Goal: Task Accomplishment & Management: Manage account settings

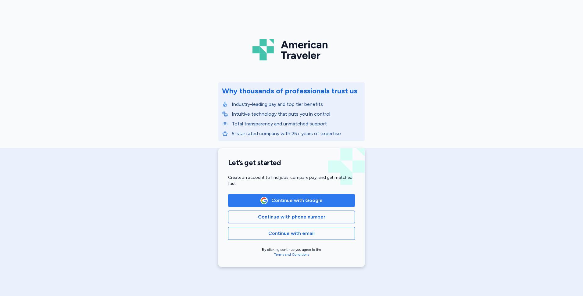
click at [253, 199] on span "Continue with Google" at bounding box center [291, 200] width 116 height 7
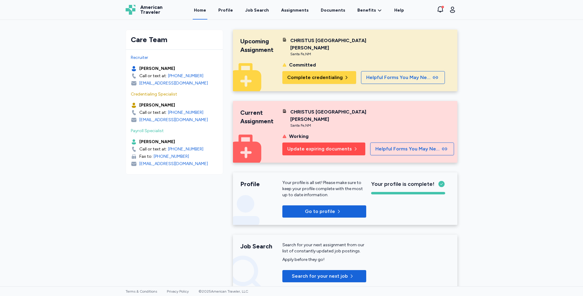
click at [303, 151] on span "Update expiring documents" at bounding box center [319, 148] width 65 height 7
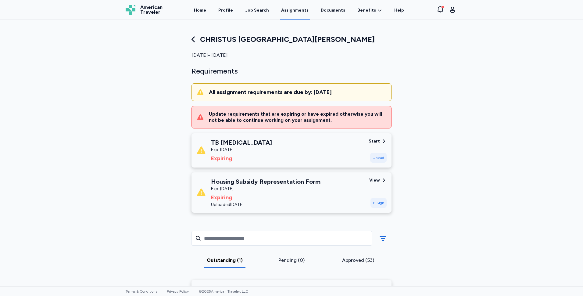
click at [272, 180] on div "Housing Subsidy Representation Form" at bounding box center [265, 181] width 109 height 9
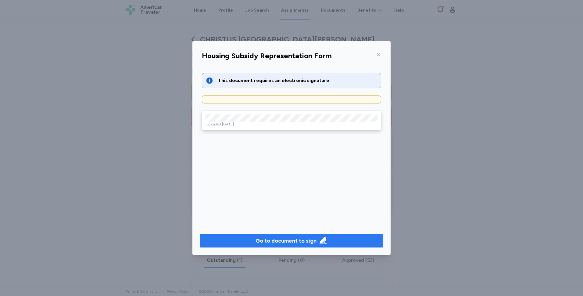
click at [284, 239] on div "Go to document to sign" at bounding box center [286, 240] width 61 height 9
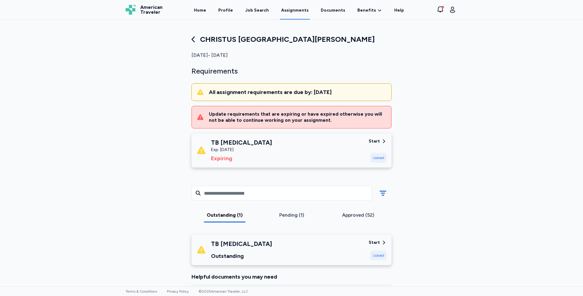
click at [265, 149] on div "TB [MEDICAL_DATA] Exp: [DATE] Expiring" at bounding box center [279, 150] width 167 height 24
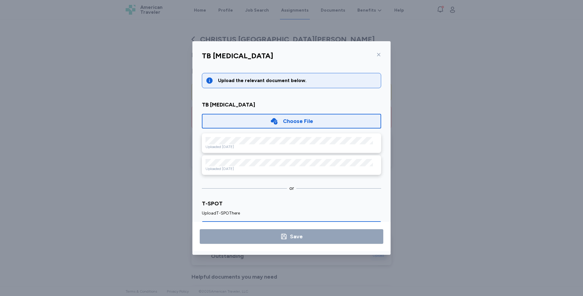
click at [502, 178] on div "TB [MEDICAL_DATA] Upload the relevant document below. TB [MEDICAL_DATA] Choose …" at bounding box center [291, 148] width 583 height 296
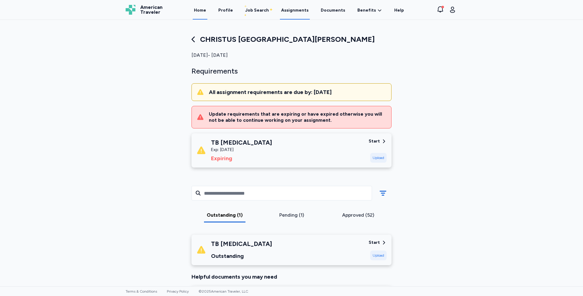
click at [207, 8] on link "Home" at bounding box center [200, 10] width 15 height 19
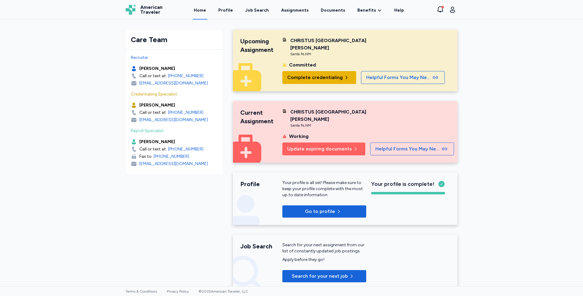
click at [323, 79] on span "Complete credentialing" at bounding box center [315, 77] width 56 height 7
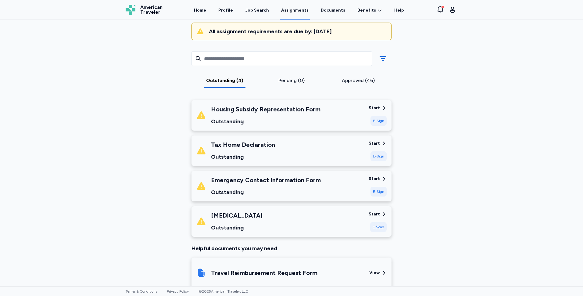
scroll to position [57, 0]
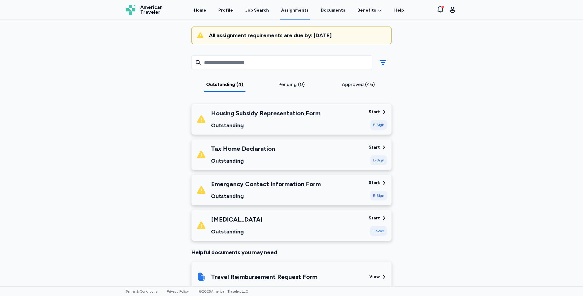
click at [376, 111] on div "Start" at bounding box center [374, 112] width 11 height 6
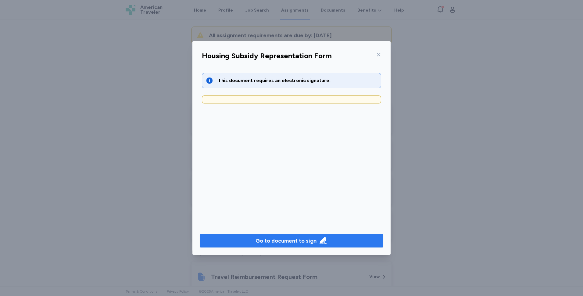
click at [285, 238] on div "Go to document to sign" at bounding box center [286, 240] width 61 height 9
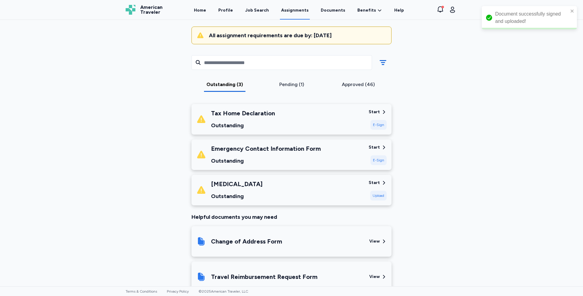
click at [260, 157] on div "Outstanding" at bounding box center [266, 160] width 110 height 9
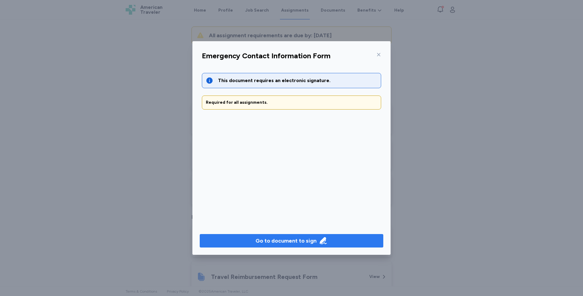
click at [281, 242] on div "Go to document to sign" at bounding box center [286, 240] width 61 height 9
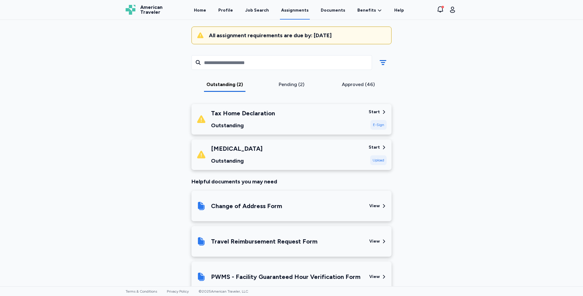
click at [378, 148] on div "Start" at bounding box center [374, 147] width 11 height 6
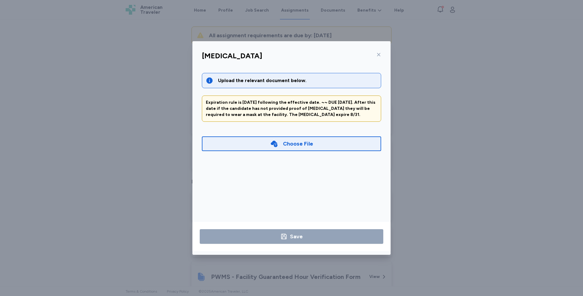
click at [378, 54] on icon at bounding box center [378, 54] width 3 height 3
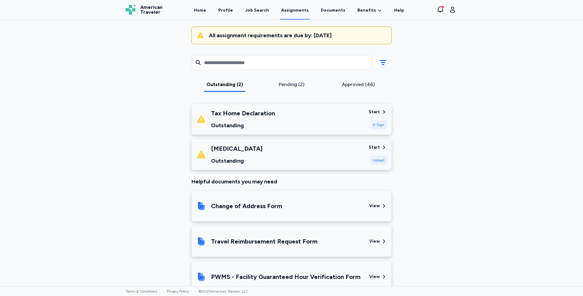
click at [267, 119] on div "Tax Home Declaration Outstanding" at bounding box center [243, 119] width 64 height 21
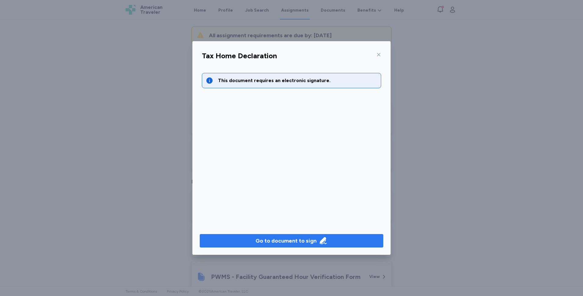
click at [275, 241] on div "Go to document to sign" at bounding box center [286, 240] width 61 height 9
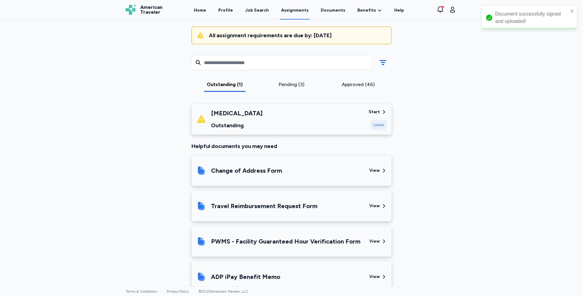
click at [408, 33] on div "CHRISTUS [GEOGRAPHIC_DATA][PERSON_NAME] [DATE] - [DATE] Requirements All assign…" at bounding box center [292, 248] width 342 height 541
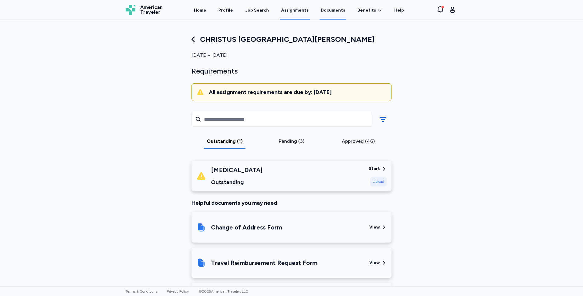
click at [328, 9] on link "Documents" at bounding box center [333, 10] width 27 height 19
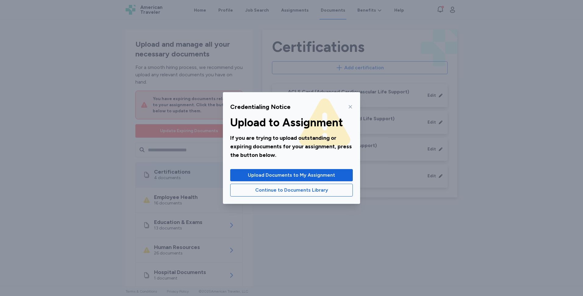
click at [352, 108] on icon at bounding box center [350, 106] width 5 height 5
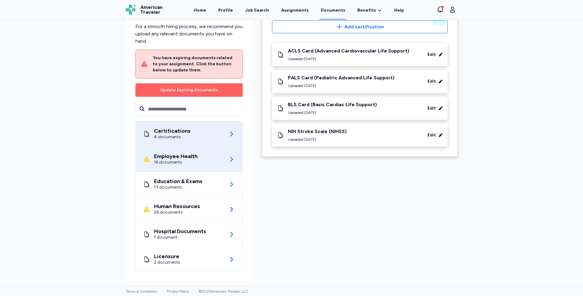
scroll to position [41, 0]
click at [175, 147] on div "Employee Health 16 documents" at bounding box center [189, 158] width 92 height 25
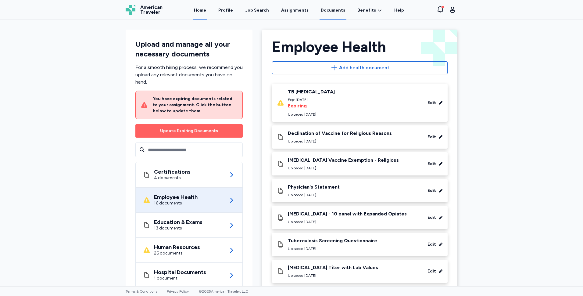
click at [203, 9] on link "Home" at bounding box center [200, 10] width 15 height 19
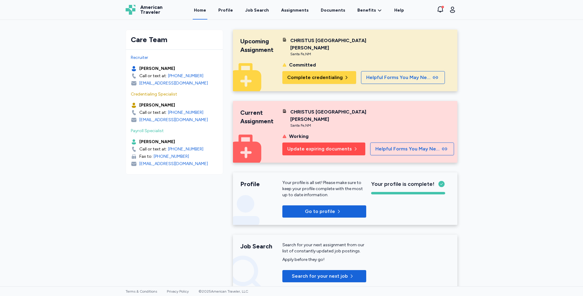
click at [310, 143] on button "Update expiring documents" at bounding box center [323, 148] width 83 height 13
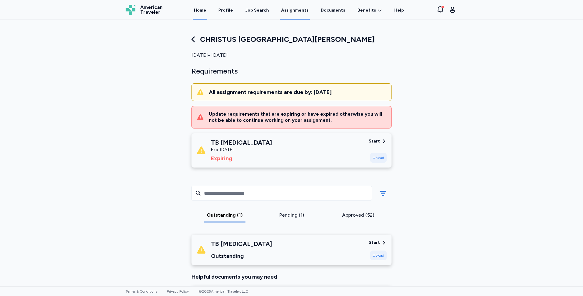
click at [201, 7] on link "Home" at bounding box center [200, 10] width 15 height 19
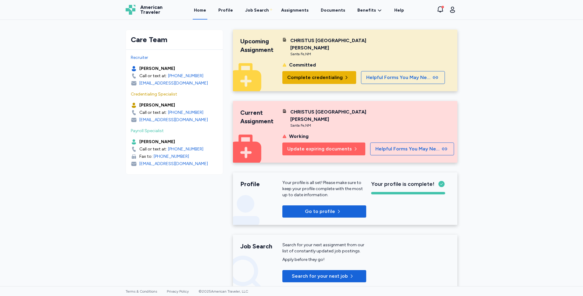
click at [318, 71] on button "Complete credentialing" at bounding box center [319, 77] width 74 height 13
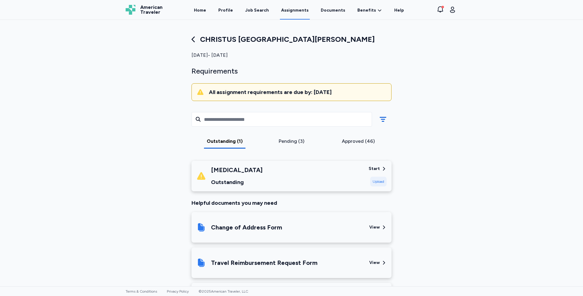
click at [230, 170] on div "[MEDICAL_DATA]" at bounding box center [237, 170] width 52 height 9
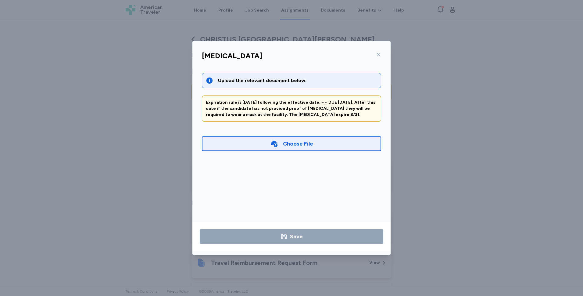
click at [310, 148] on div "Choose File" at bounding box center [291, 143] width 179 height 15
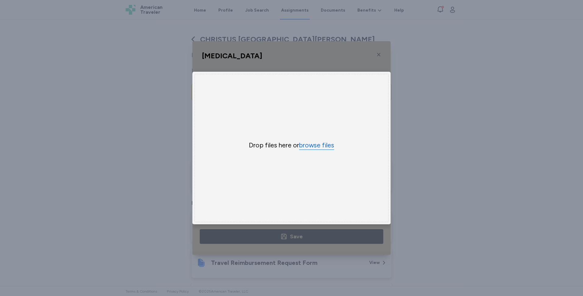
click at [308, 141] on button "browse files" at bounding box center [316, 145] width 35 height 9
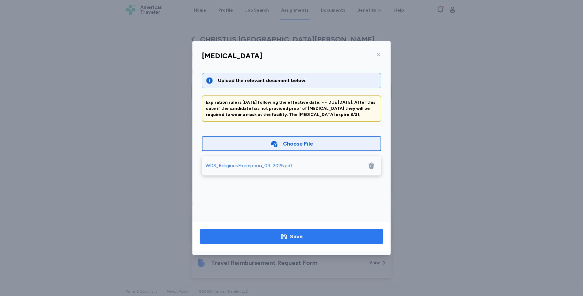
click at [304, 232] on span "Save" at bounding box center [292, 236] width 174 height 9
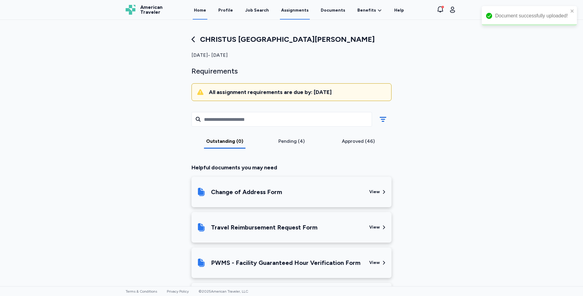
click at [202, 12] on link "Home" at bounding box center [200, 10] width 15 height 19
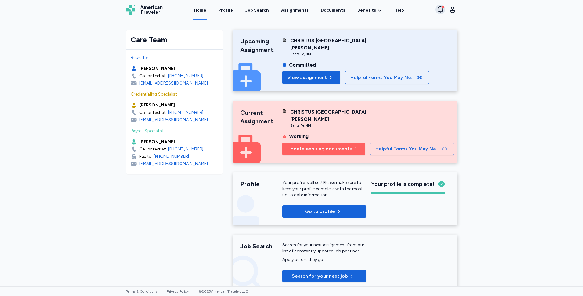
click at [441, 8] on icon "button" at bounding box center [440, 9] width 7 height 7
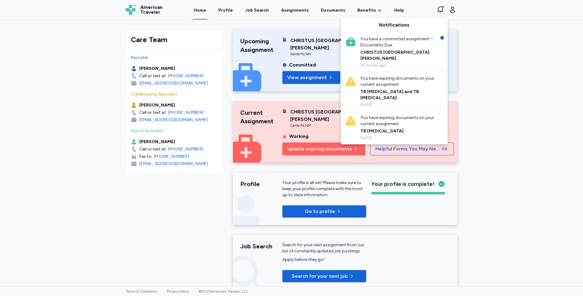
click at [483, 125] on div "Care Team Recruiter [PERSON_NAME] Call or text at: [PHONE_NUMBER] [EMAIL_ADDRES…" at bounding box center [291, 153] width 583 height 266
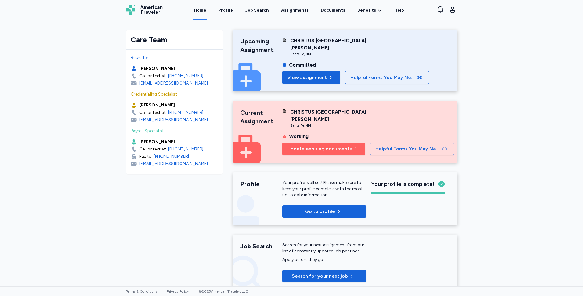
click at [364, 53] on div "[GEOGRAPHIC_DATA] , [GEOGRAPHIC_DATA]" at bounding box center [328, 54] width 76 height 5
click at [295, 8] on link "Assignments" at bounding box center [295, 10] width 30 height 19
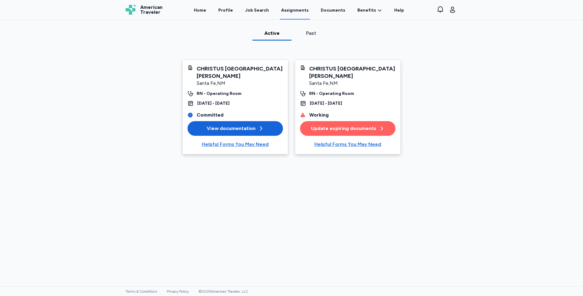
click at [356, 129] on div "Update expiring documents" at bounding box center [348, 128] width 74 height 7
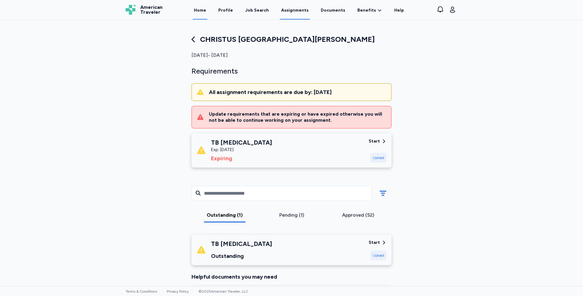
click at [207, 12] on link "Home" at bounding box center [200, 10] width 15 height 19
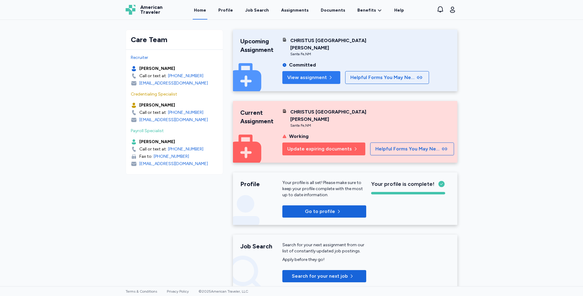
click at [309, 81] on span "View assignment" at bounding box center [307, 77] width 40 height 7
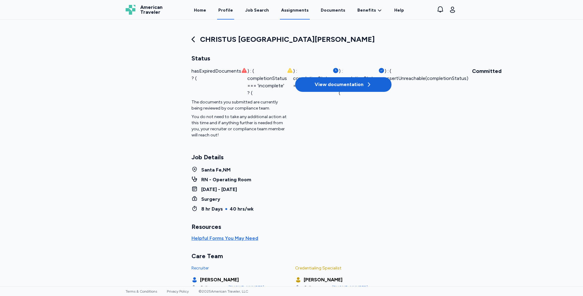
click at [232, 11] on link "Profile" at bounding box center [225, 10] width 17 height 19
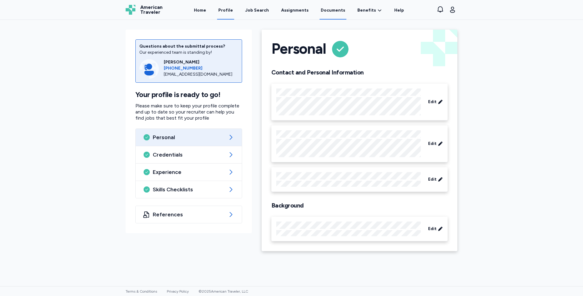
click at [339, 6] on link "Documents" at bounding box center [333, 10] width 27 height 19
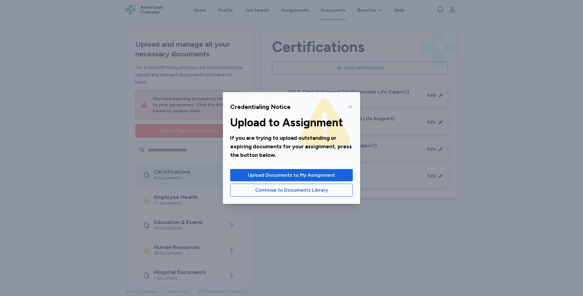
click at [352, 106] on icon at bounding box center [350, 106] width 5 height 5
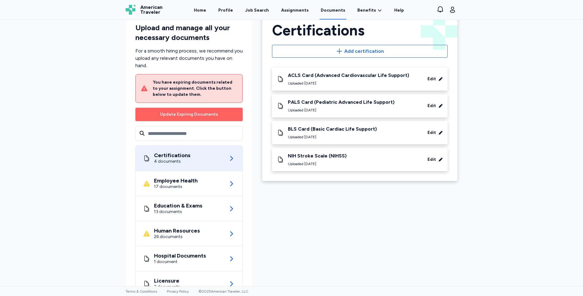
scroll to position [41, 0]
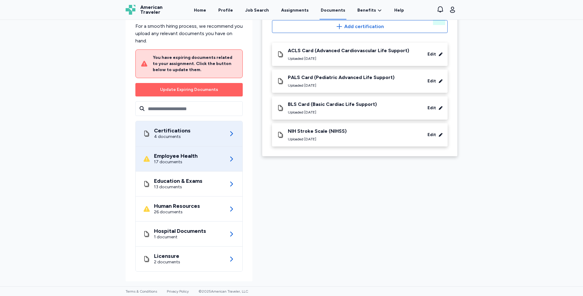
click at [206, 164] on div "Employee Health 17 documents" at bounding box center [189, 158] width 92 height 25
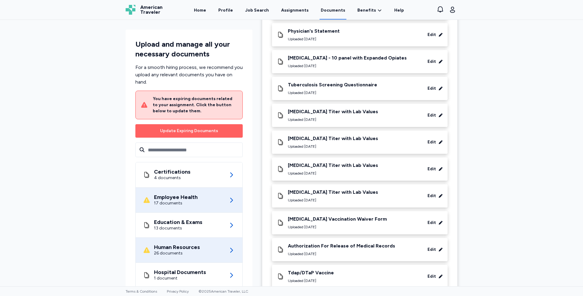
scroll to position [183, 0]
click at [190, 254] on div "26 documents" at bounding box center [177, 253] width 46 height 6
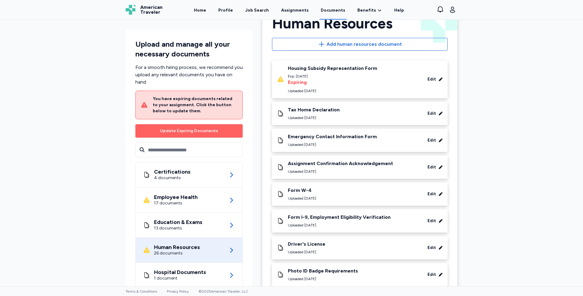
scroll to position [61, 0]
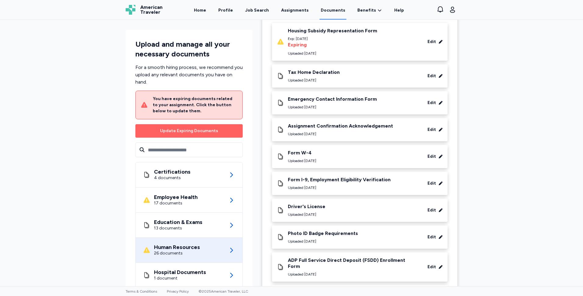
click at [429, 74] on div "Edit" at bounding box center [432, 76] width 9 height 6
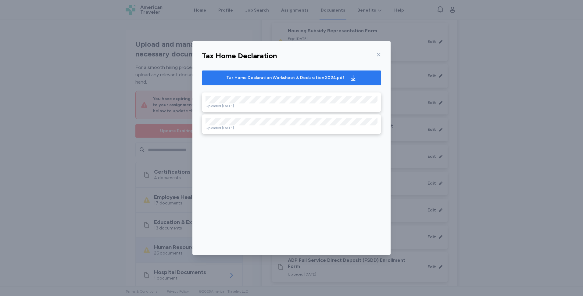
click at [290, 77] on div "Tax Home Declaration Worksheet & Declaration 2024.pdf" at bounding box center [285, 78] width 118 height 6
click at [381, 55] on icon at bounding box center [378, 54] width 5 height 5
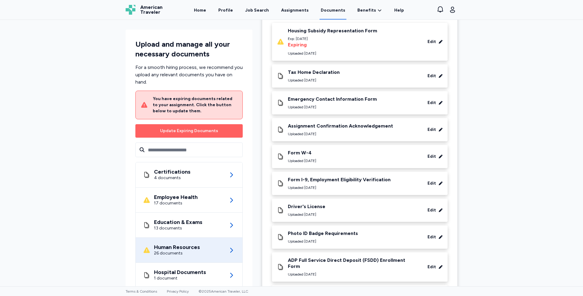
click at [146, 65] on div "For a smooth hiring process, we recommend you upload any relevant documents you…" at bounding box center [188, 75] width 107 height 22
drag, startPoint x: 184, startPoint y: 101, endPoint x: 180, endPoint y: 67, distance: 34.1
click at [183, 100] on div "You have expiring documents related to your assignment. Click the button below …" at bounding box center [195, 105] width 85 height 18
